Goal: Task Accomplishment & Management: Complete application form

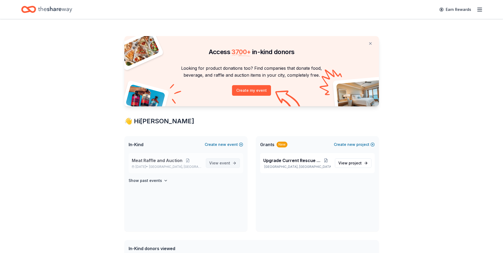
click at [219, 166] on span "View event" at bounding box center [219, 163] width 21 height 6
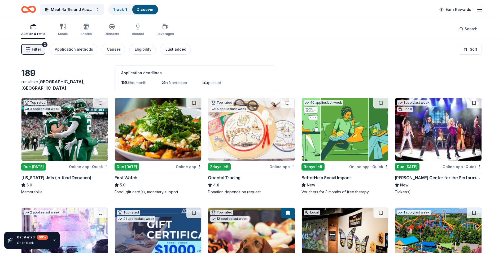
click at [175, 49] on div "Just added" at bounding box center [175, 49] width 21 height 6
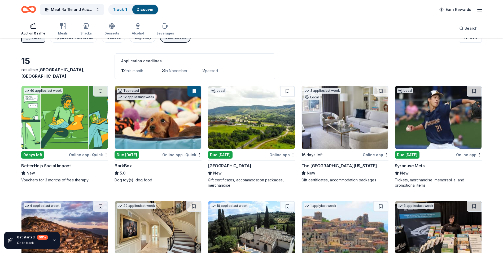
scroll to position [2, 0]
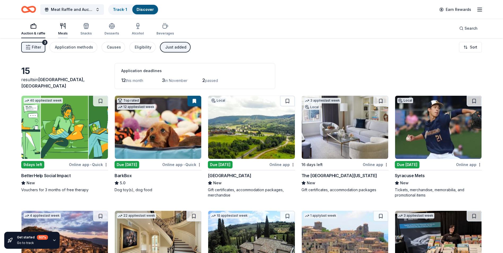
click at [62, 26] on icon "button" at bounding box center [62, 25] width 0 height 5
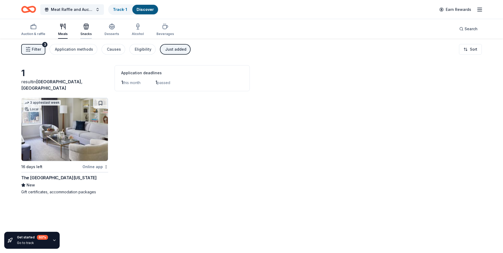
click at [85, 28] on icon "button" at bounding box center [86, 26] width 6 height 6
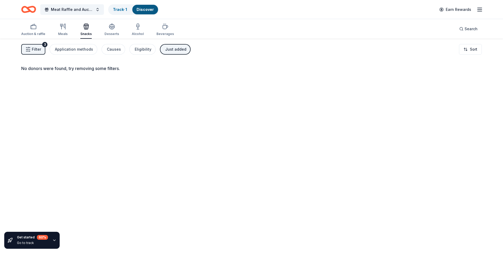
click at [26, 10] on icon "Home" at bounding box center [28, 9] width 15 height 12
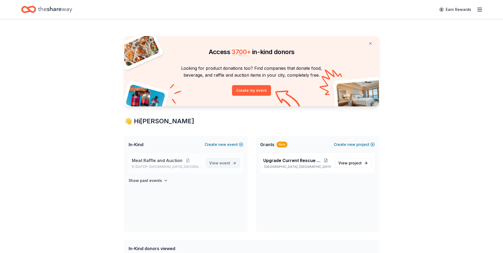
click at [221, 162] on span "event" at bounding box center [225, 163] width 11 height 5
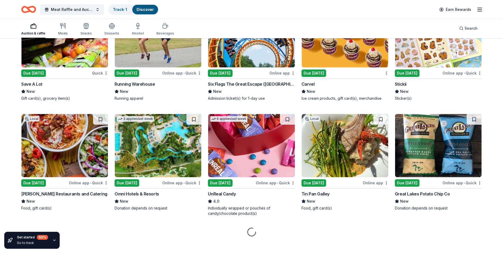
scroll to position [1689, 0]
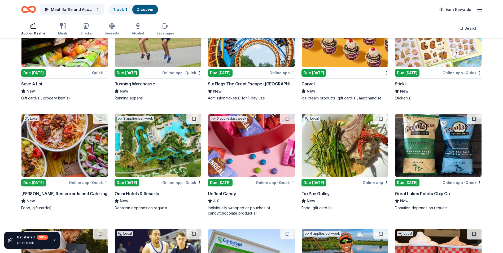
click at [434, 144] on img at bounding box center [438, 145] width 86 height 63
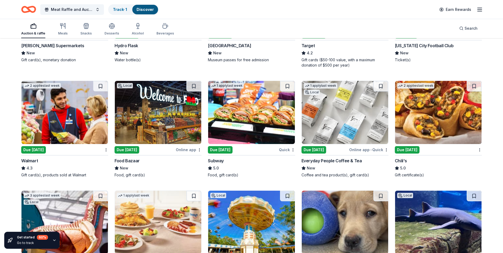
scroll to position [2668, 0]
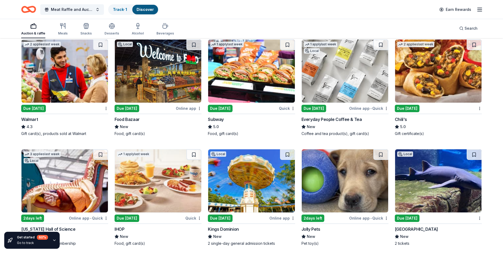
click at [62, 68] on img at bounding box center [64, 71] width 86 height 63
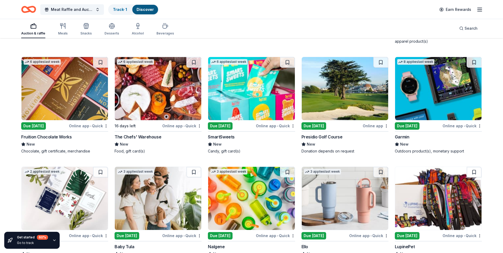
scroll to position [3586, 0]
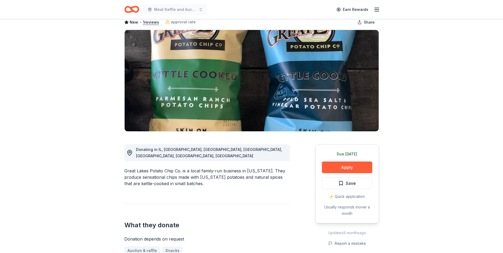
scroll to position [27, 0]
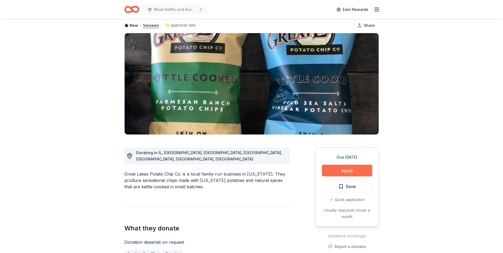
click at [350, 171] on button "Apply" at bounding box center [347, 171] width 50 height 12
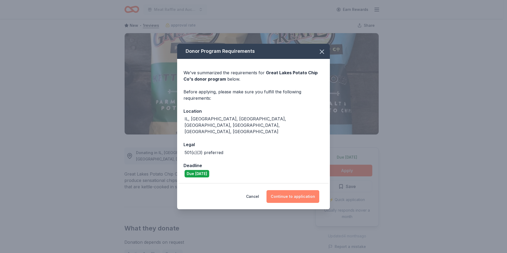
click at [287, 190] on button "Continue to application" at bounding box center [292, 196] width 53 height 13
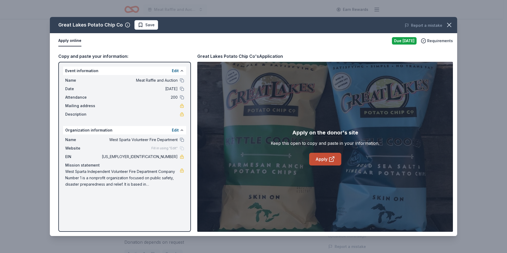
click at [322, 157] on link "Apply" at bounding box center [325, 159] width 32 height 13
click at [450, 24] on icon "button" at bounding box center [449, 25] width 4 height 4
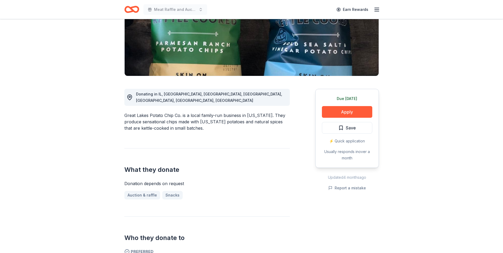
scroll to position [0, 0]
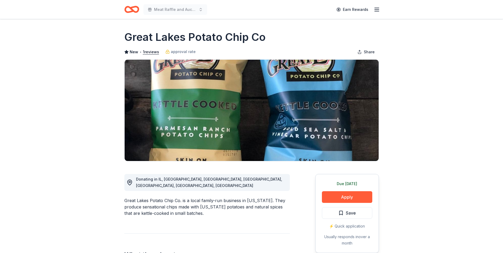
click at [133, 8] on icon "Home" at bounding box center [134, 9] width 8 height 5
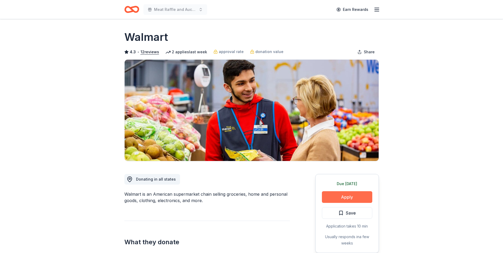
click at [343, 193] on button "Apply" at bounding box center [347, 197] width 50 height 12
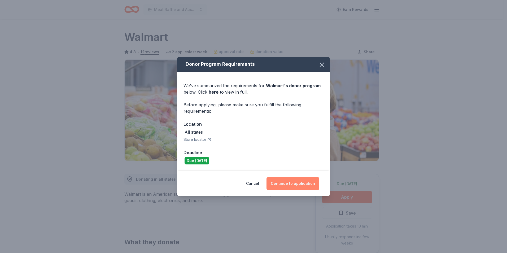
click at [287, 179] on button "Continue to application" at bounding box center [292, 183] width 53 height 13
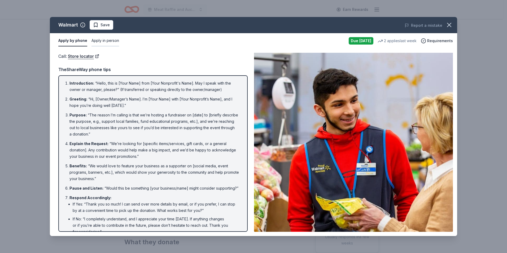
click at [102, 38] on button "Apply in person" at bounding box center [105, 40] width 28 height 11
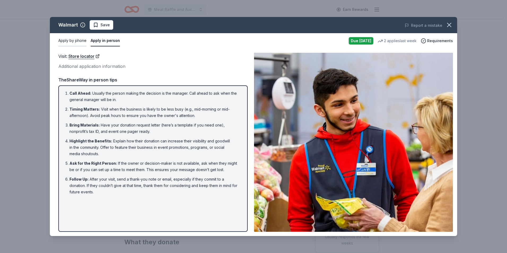
click at [73, 41] on button "Apply by phone" at bounding box center [72, 40] width 28 height 11
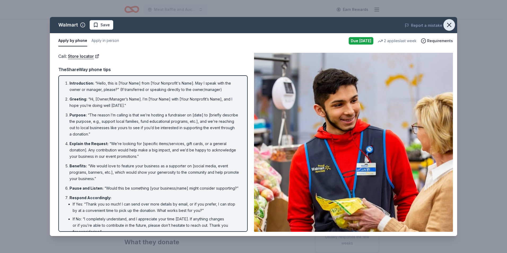
click at [449, 28] on icon "button" at bounding box center [448, 24] width 7 height 7
